Goal: Find specific page/section: Find specific page/section

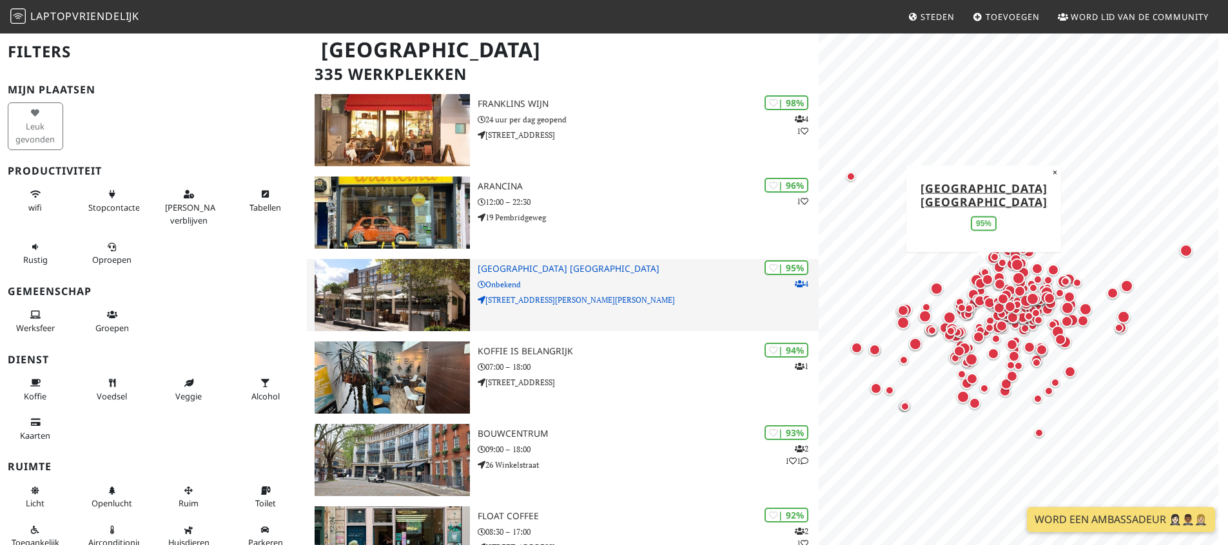
scroll to position [198, 0]
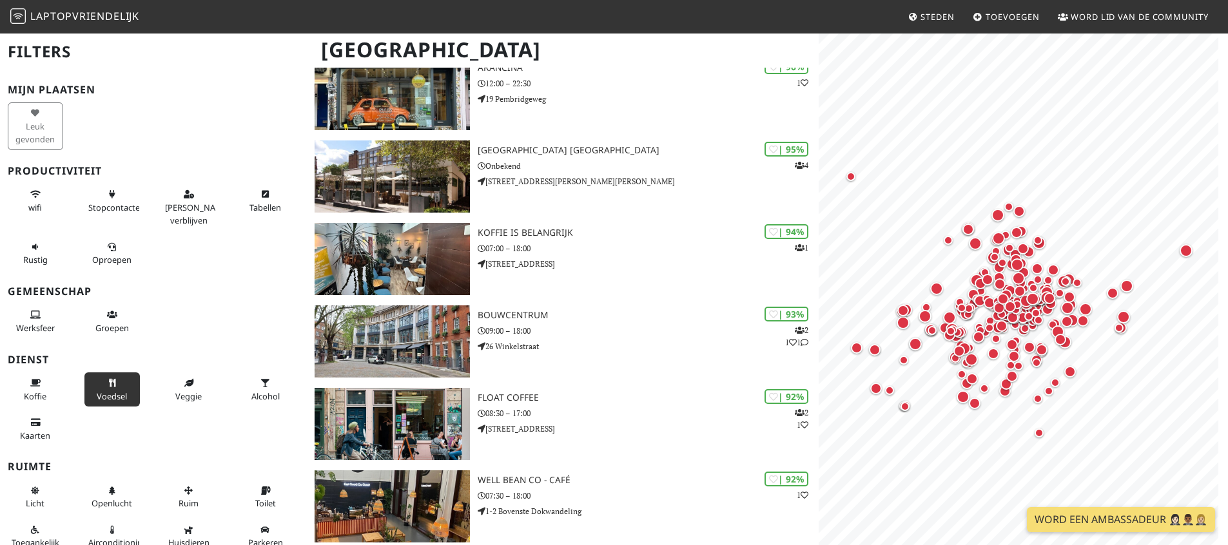
click at [107, 393] on font "Voedsel" at bounding box center [112, 397] width 30 height 12
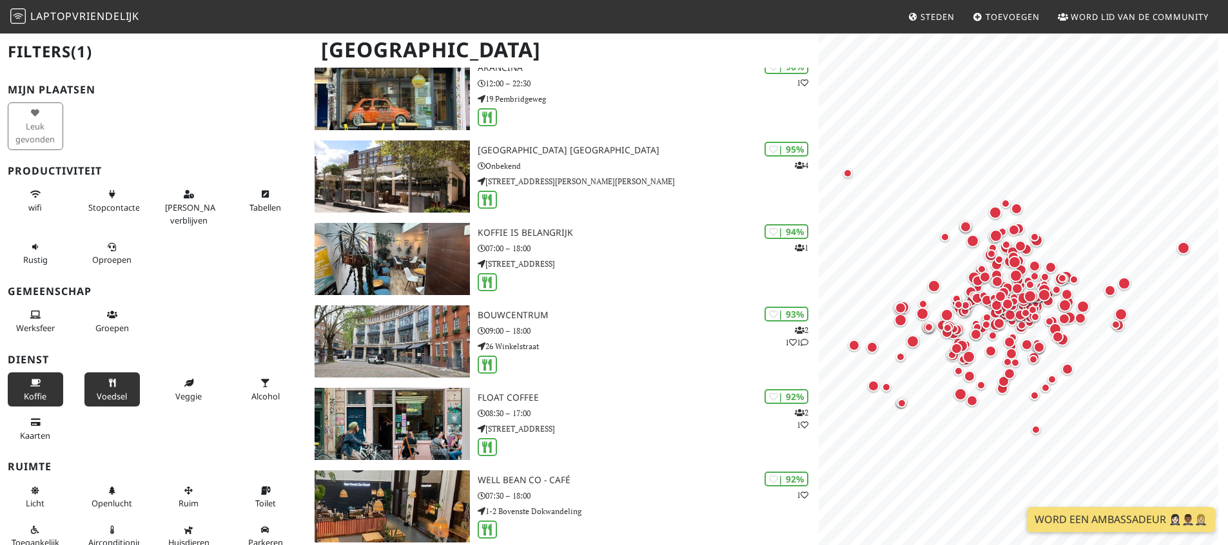
click at [40, 391] on font "Koffie" at bounding box center [35, 397] width 23 height 12
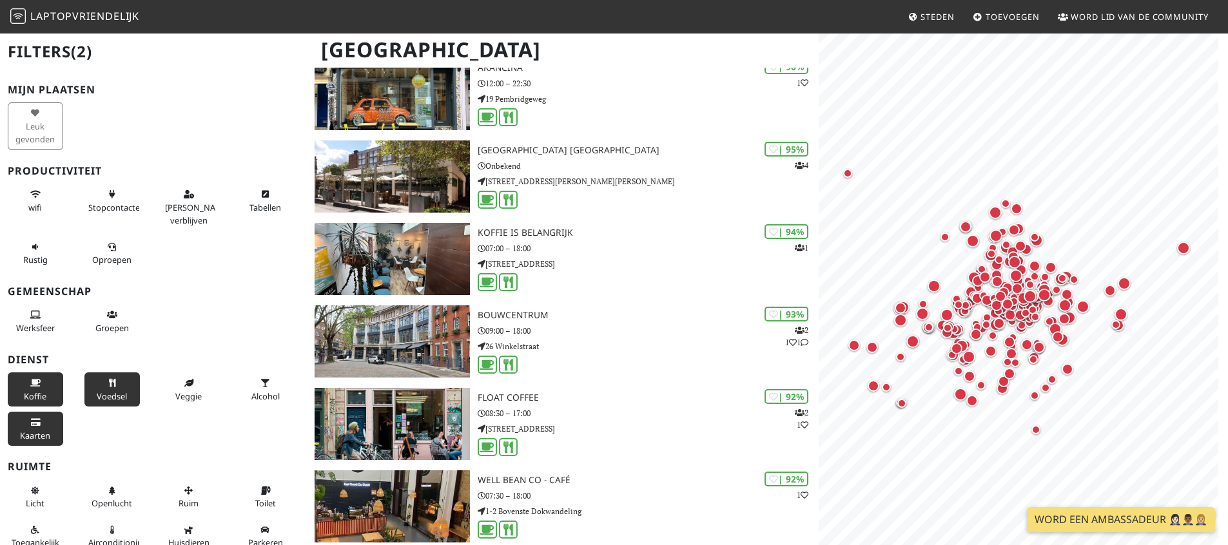
click at [42, 430] on font "Kaarten" at bounding box center [35, 436] width 30 height 12
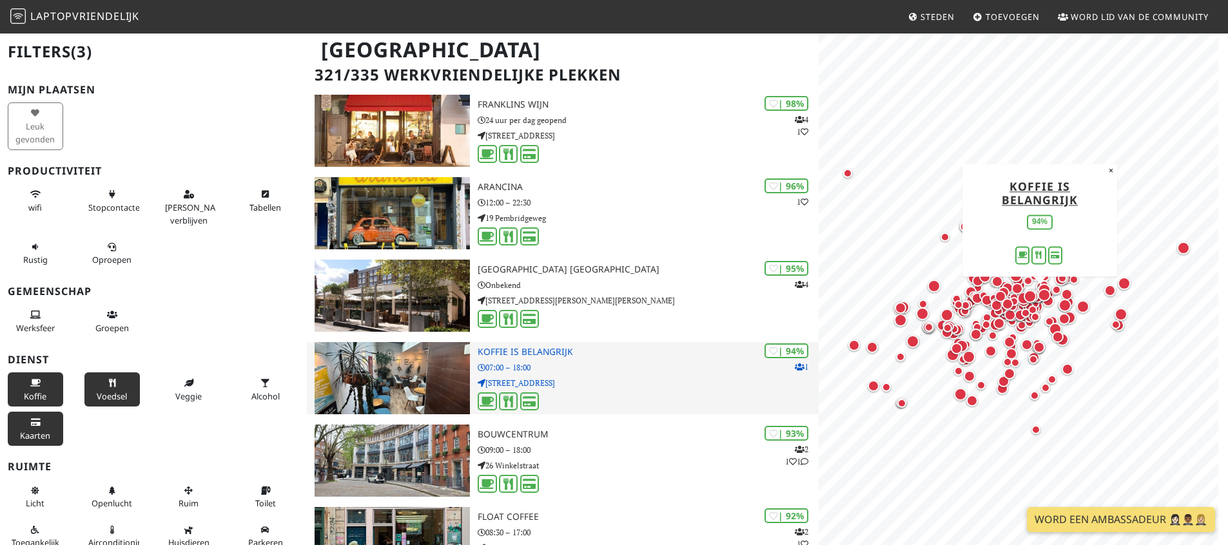
scroll to position [0, 0]
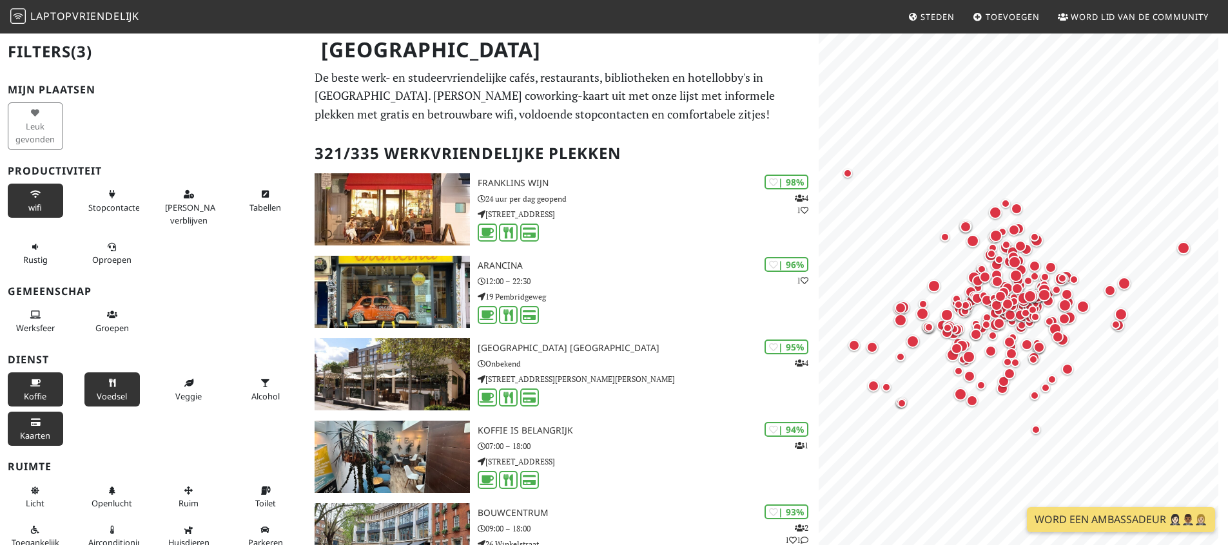
click at [46, 196] on button "wifi" at bounding box center [35, 201] width 55 height 34
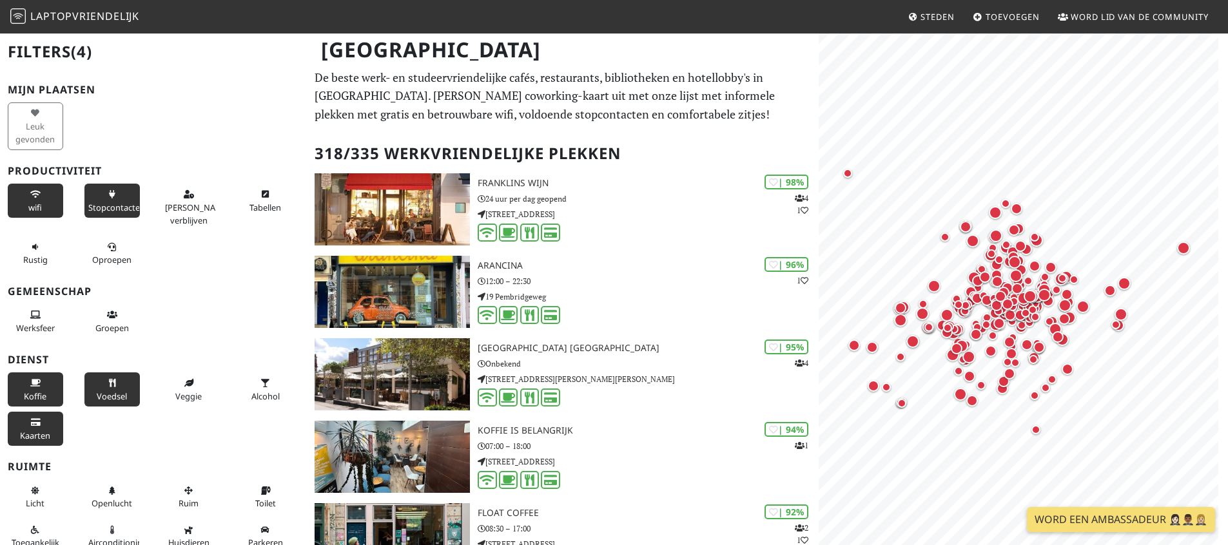
click at [113, 206] on font "Stopcontacten" at bounding box center [116, 208] width 57 height 12
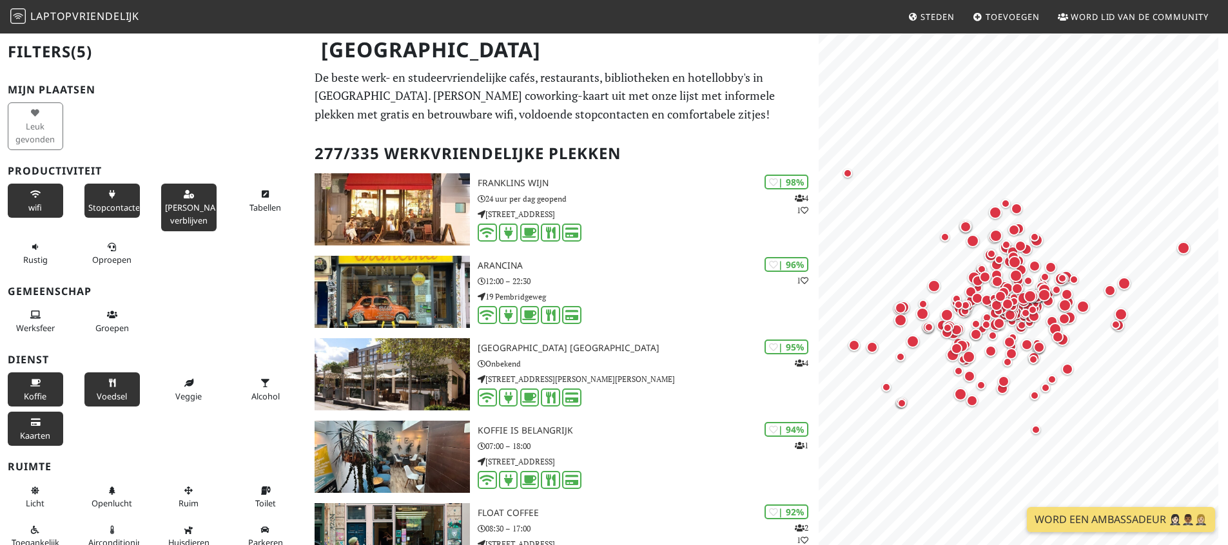
click at [204, 217] on button "[PERSON_NAME] verblijven" at bounding box center [188, 207] width 55 height 47
click at [46, 259] on button "Rustig" at bounding box center [35, 254] width 55 height 34
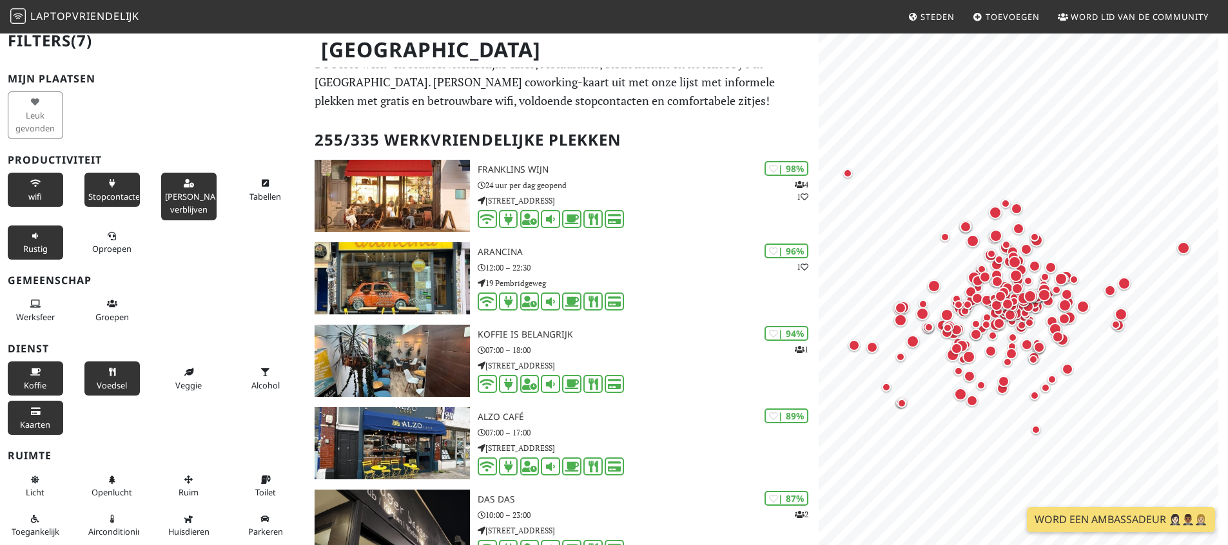
scroll to position [89, 0]
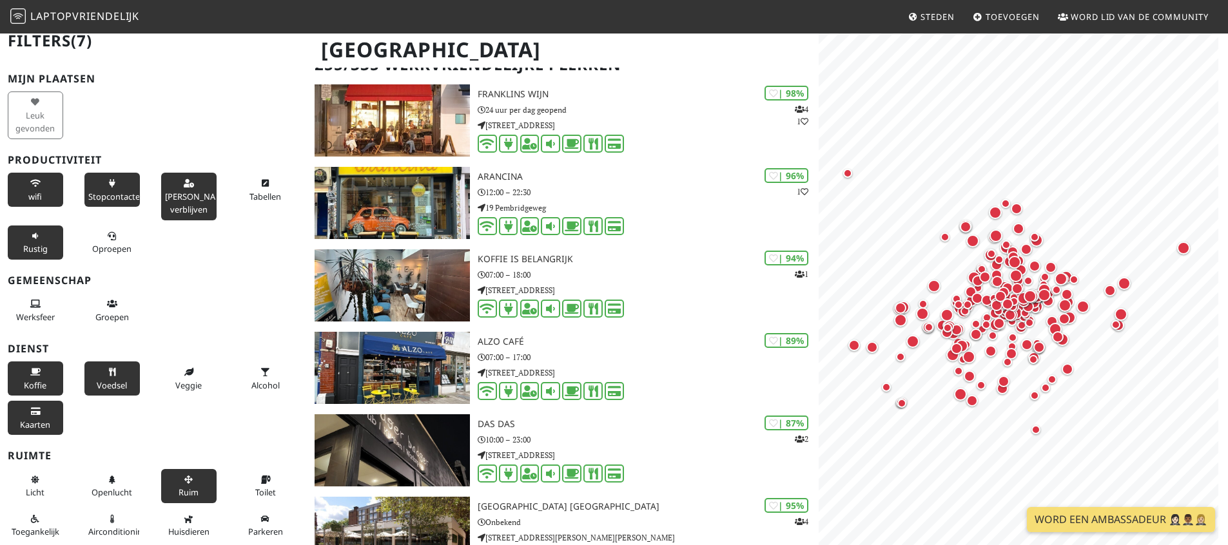
click at [197, 483] on button "Ruim" at bounding box center [188, 486] width 55 height 34
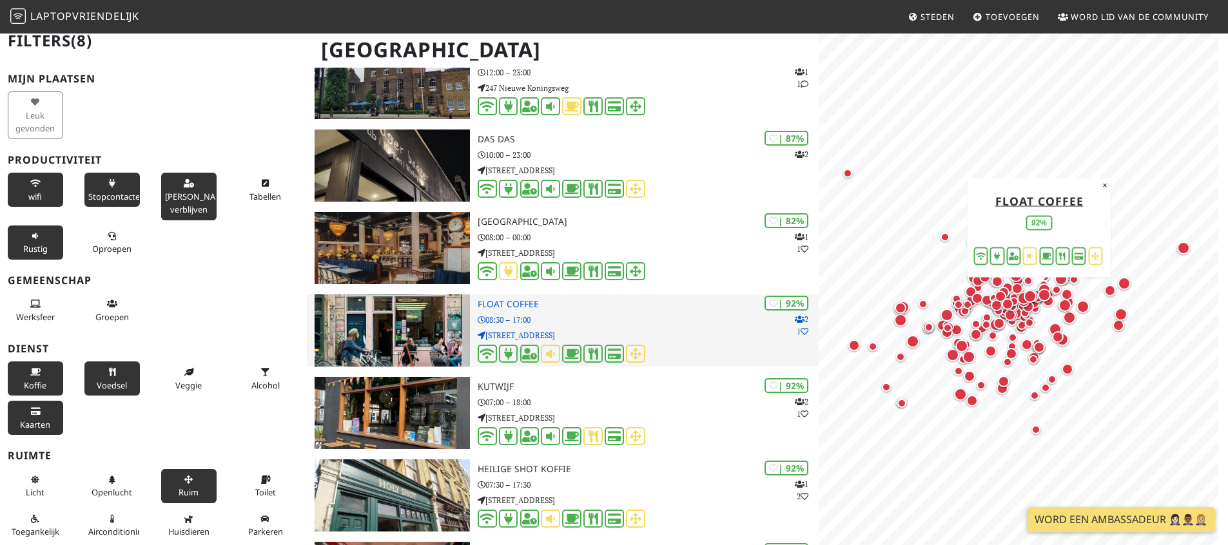
scroll to position [895, 0]
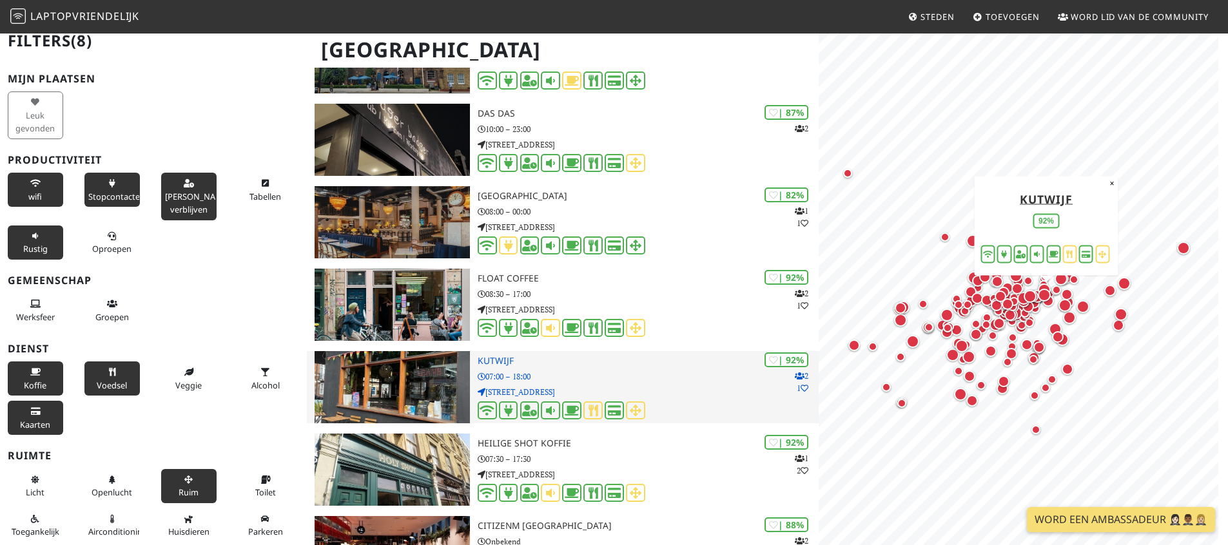
click at [421, 400] on img at bounding box center [392, 387] width 155 height 72
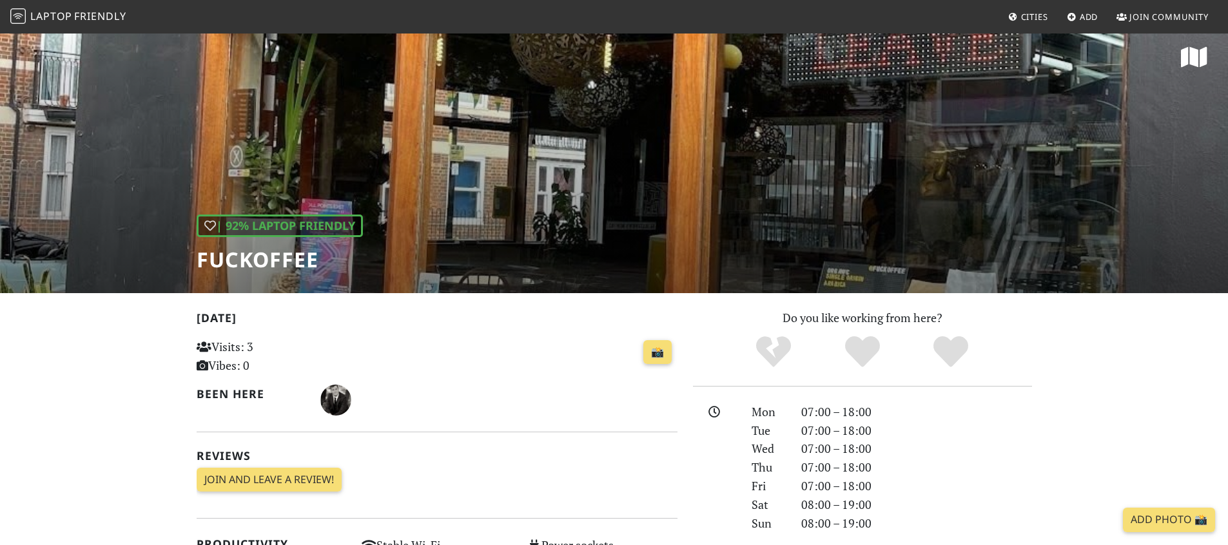
scroll to position [6, 0]
click at [258, 266] on h1 "Fuckoffee" at bounding box center [280, 260] width 166 height 24
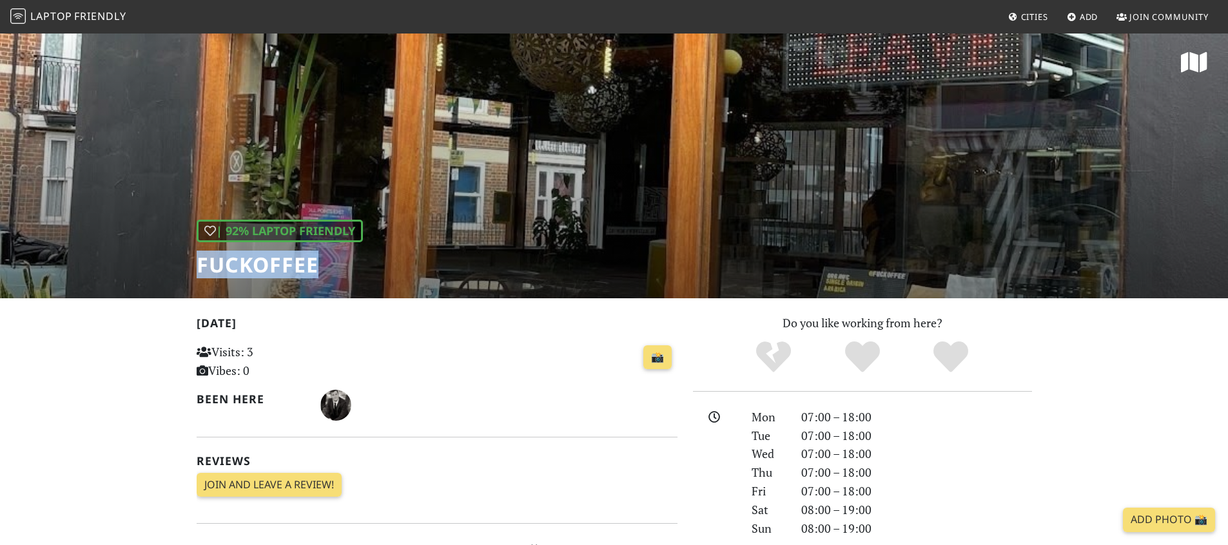
scroll to position [0, 0]
